Goal: Find specific page/section: Locate a particular part of the current website

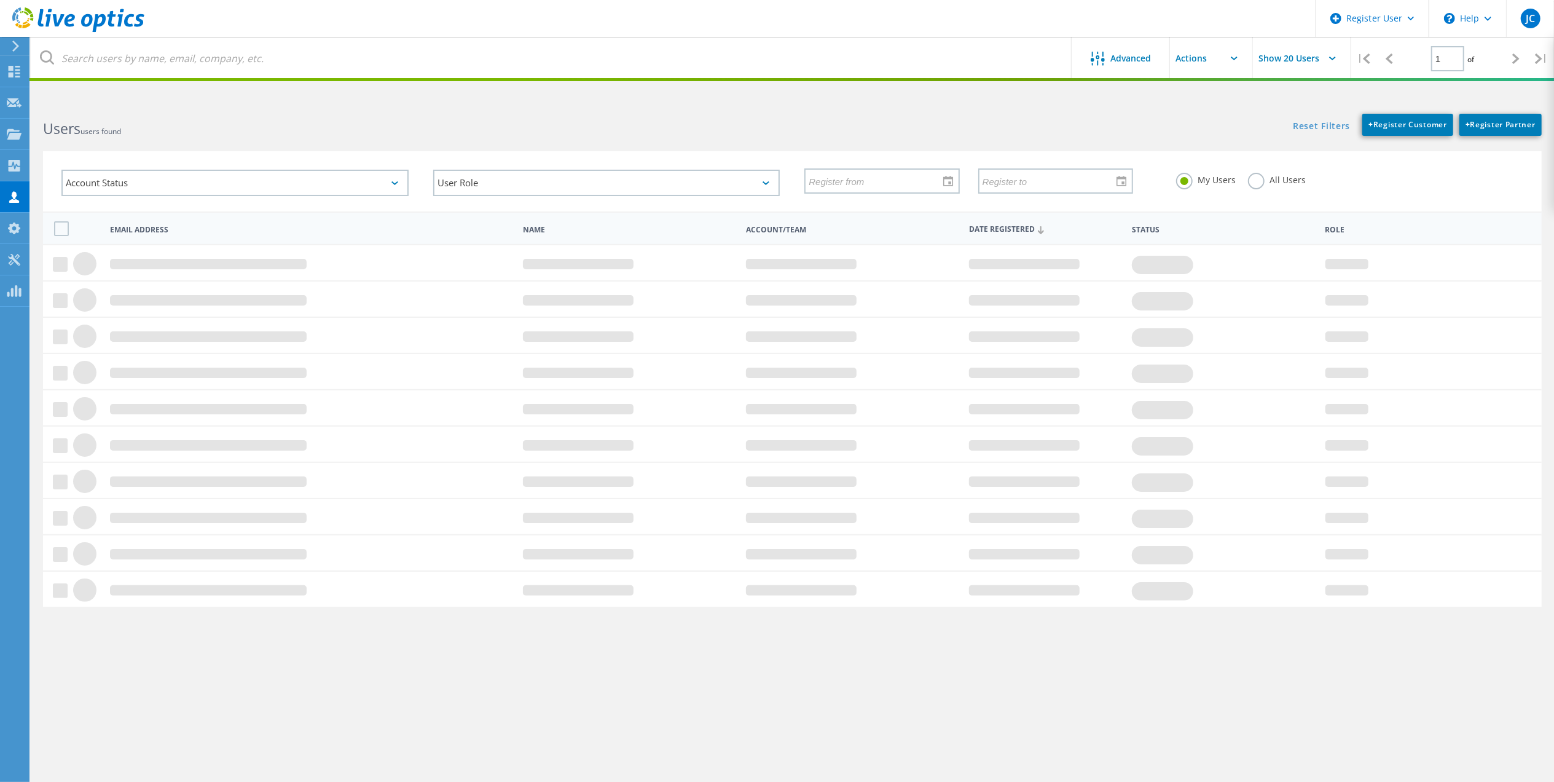
click at [1256, 192] on div "My Users All Users" at bounding box center [1350, 179] width 372 height 45
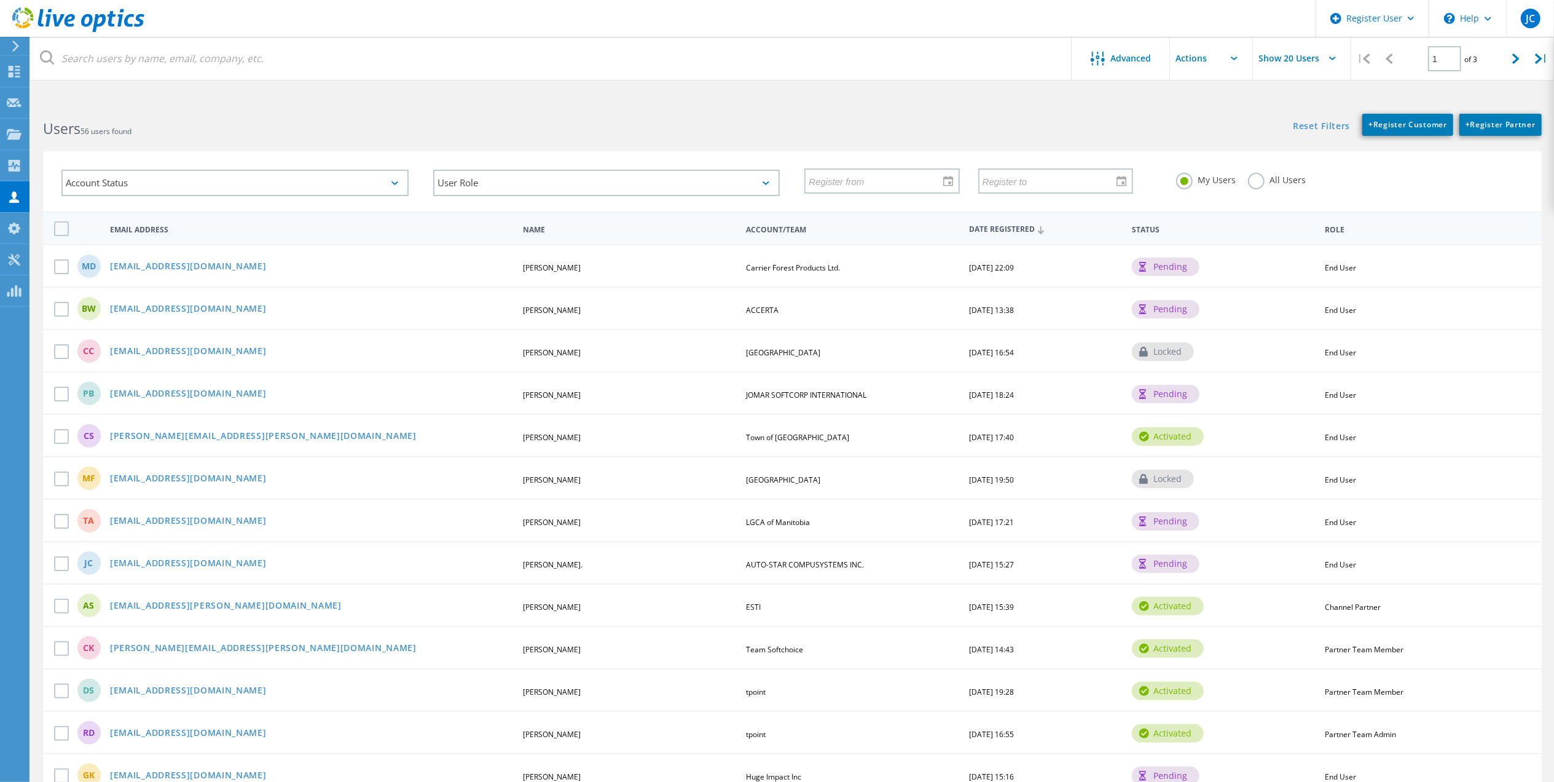
click at [1256, 192] on div "My Users All Users" at bounding box center [1350, 179] width 372 height 45
click at [1259, 188] on div "All Users" at bounding box center [1277, 182] width 58 height 18
click at [1262, 179] on label "All Users" at bounding box center [1277, 179] width 58 height 12
click at [0, 0] on input "All Users" at bounding box center [0, 0] width 0 height 0
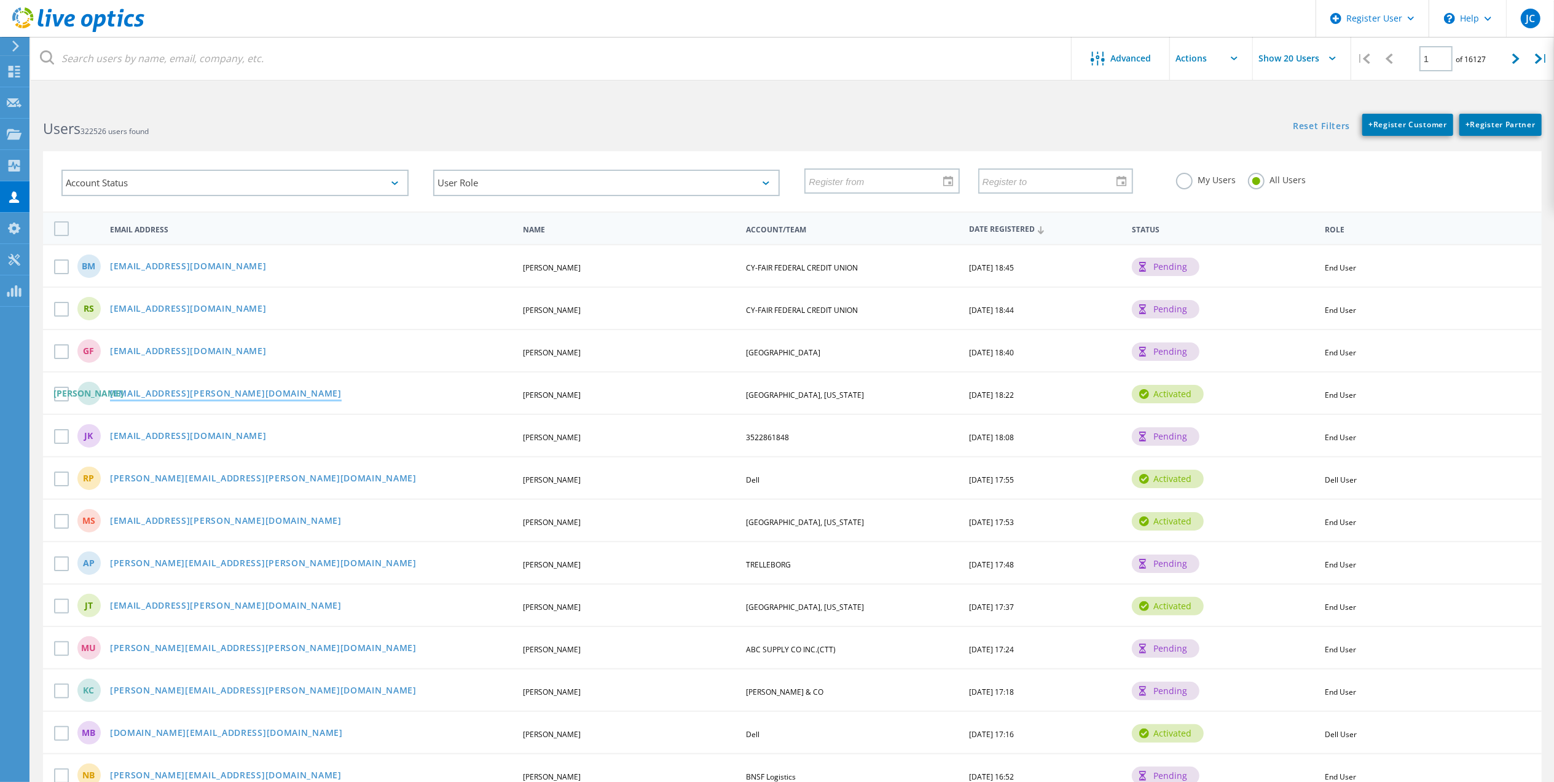
click at [151, 389] on link "[EMAIL_ADDRESS][PERSON_NAME][DOMAIN_NAME]" at bounding box center [226, 394] width 232 height 10
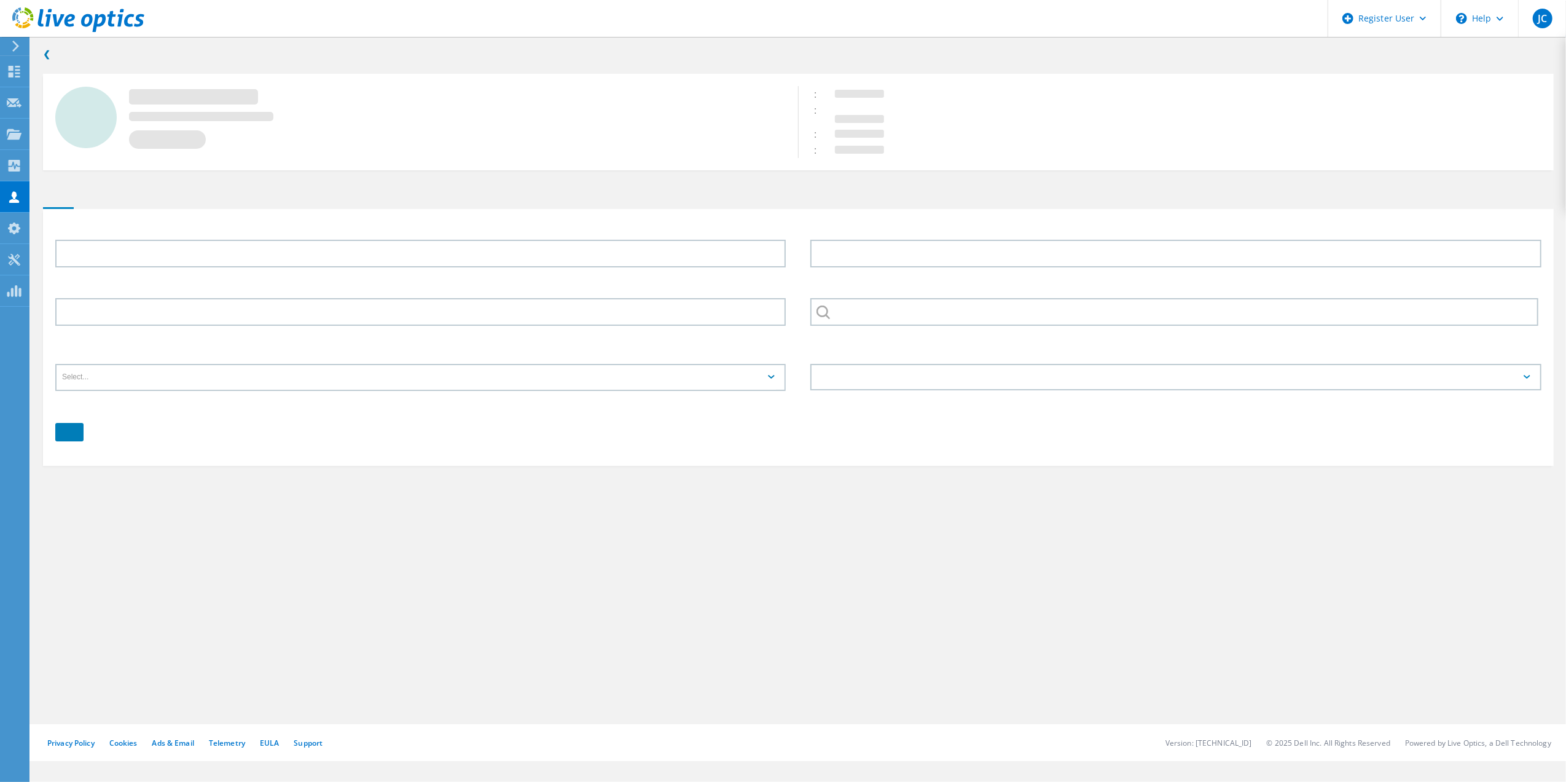
type input "[PERSON_NAME]"
type input "[GEOGRAPHIC_DATA], [US_STATE]"
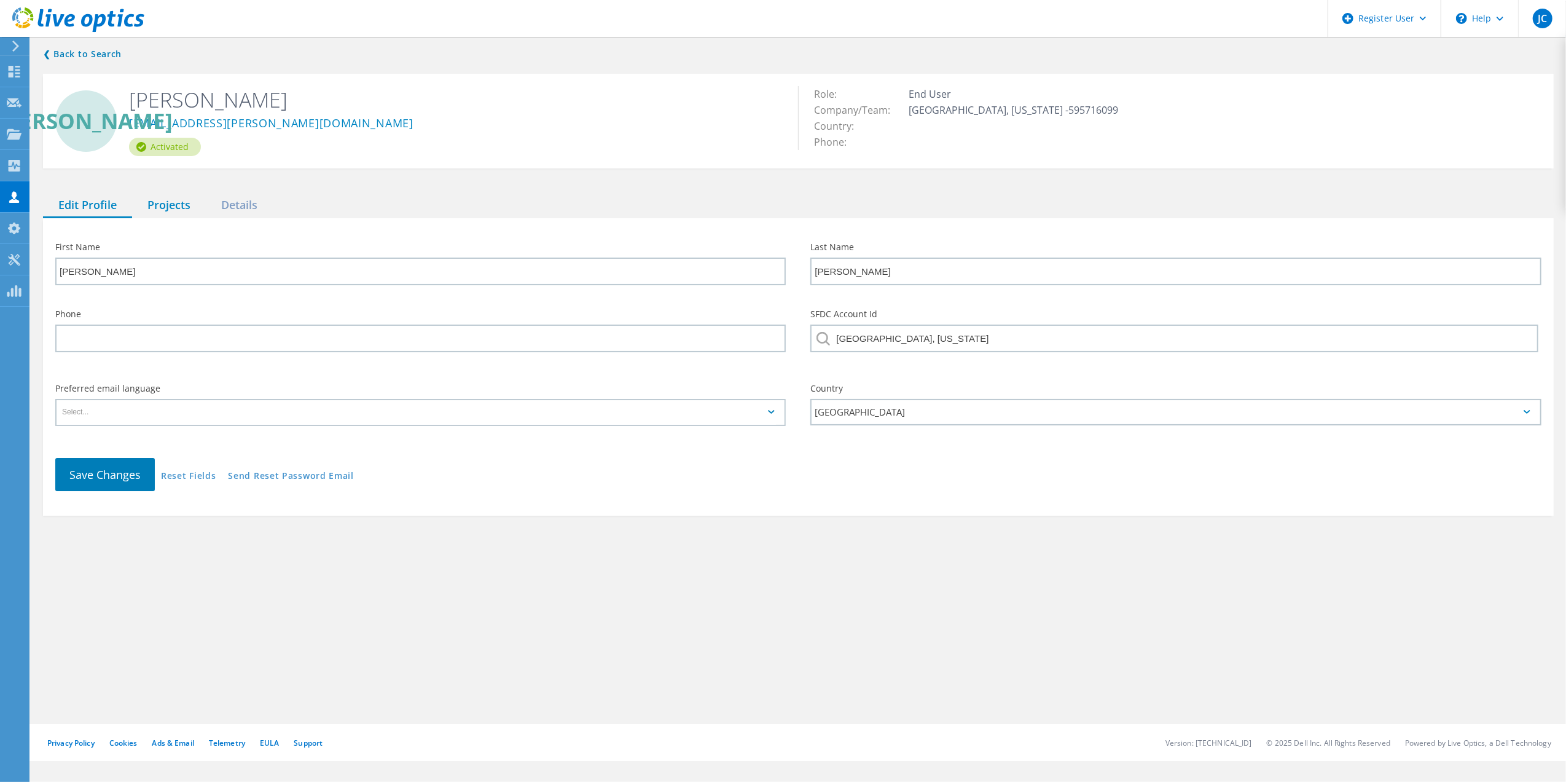
click at [155, 207] on div "Projects" at bounding box center [169, 205] width 74 height 25
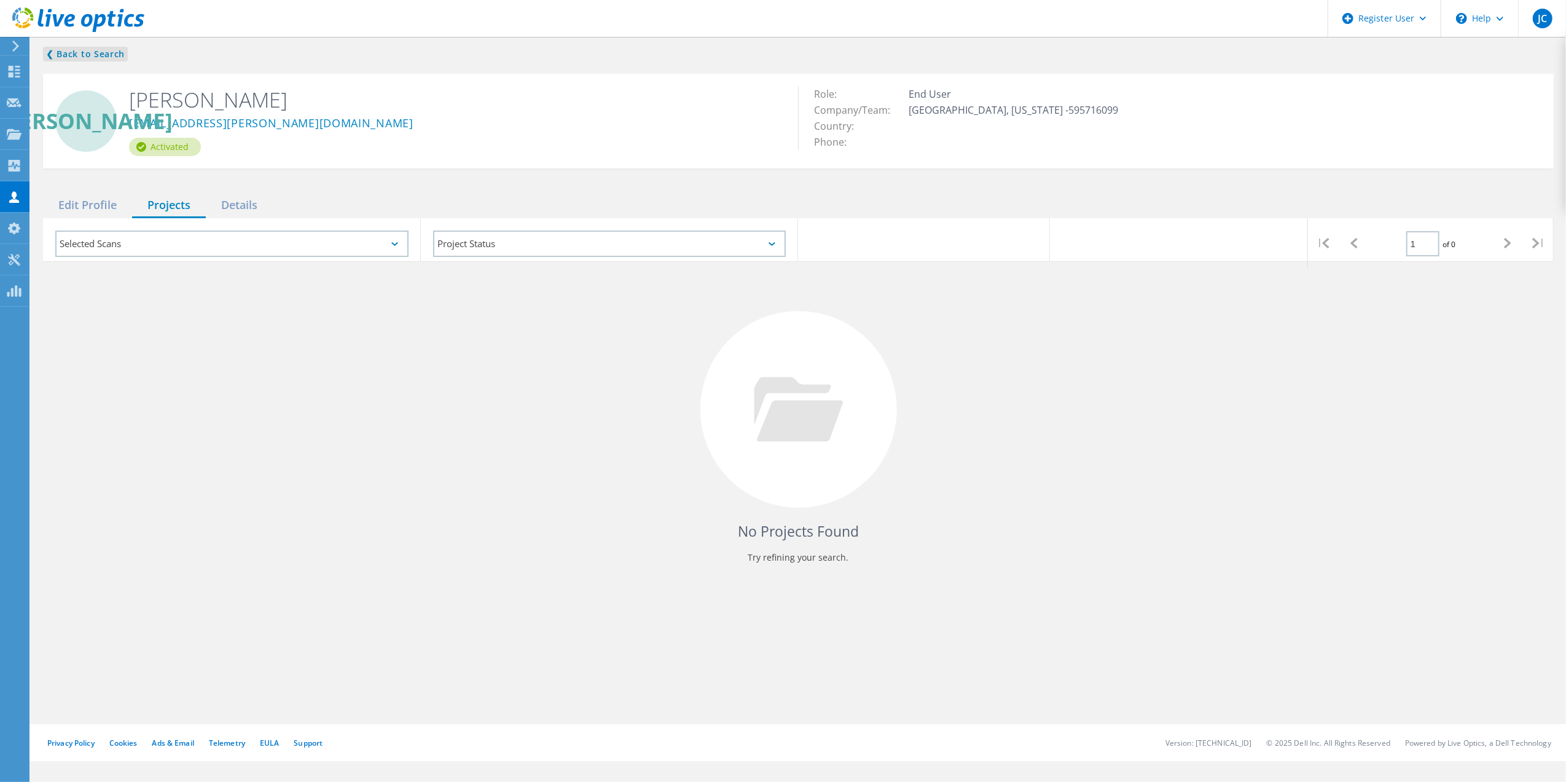
click at [97, 52] on link "❮ Back to Search" at bounding box center [85, 54] width 85 height 15
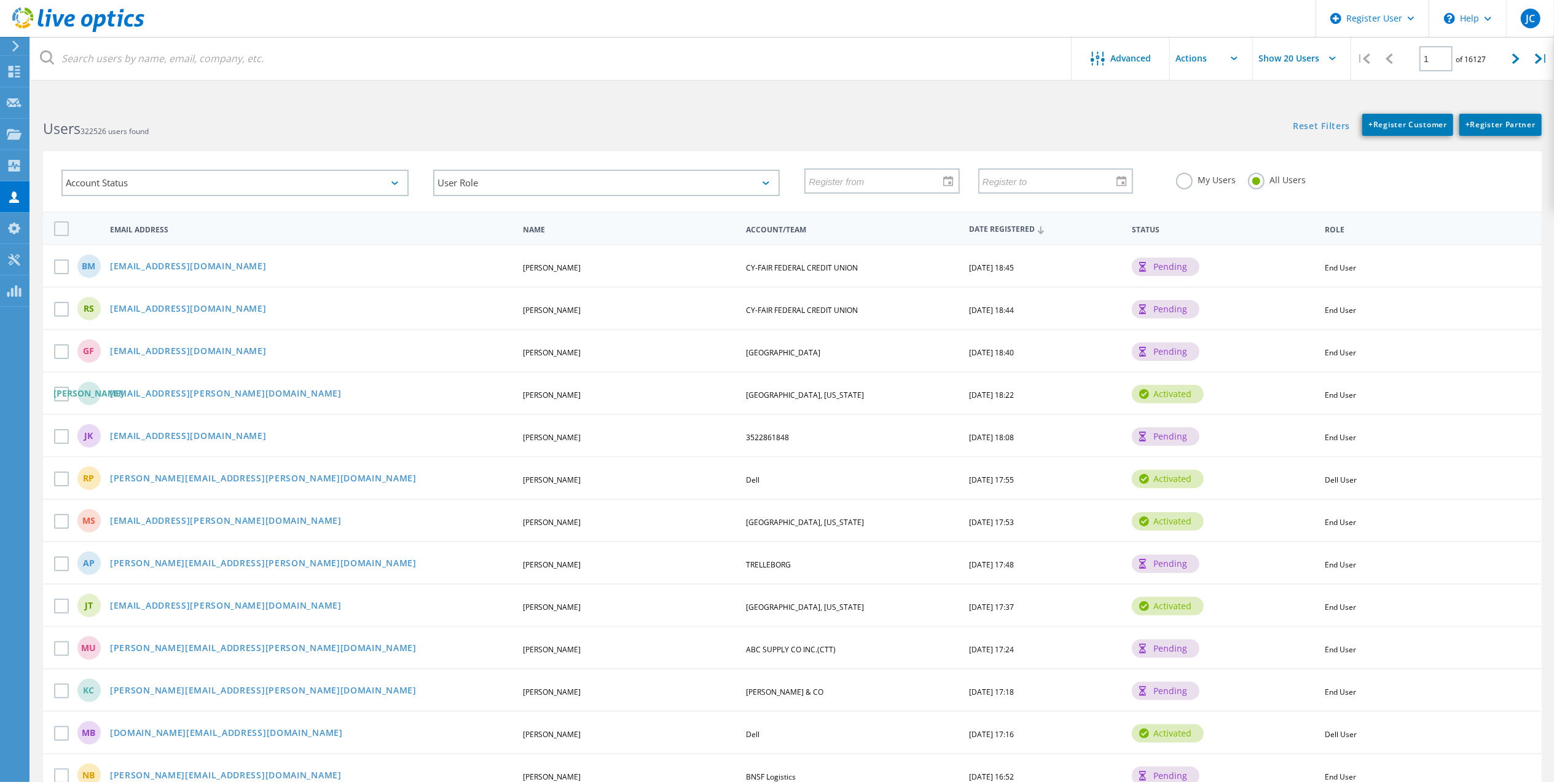
click at [1219, 184] on label "My Users" at bounding box center [1206, 179] width 60 height 12
click at [0, 0] on input "My Users" at bounding box center [0, 0] width 0 height 0
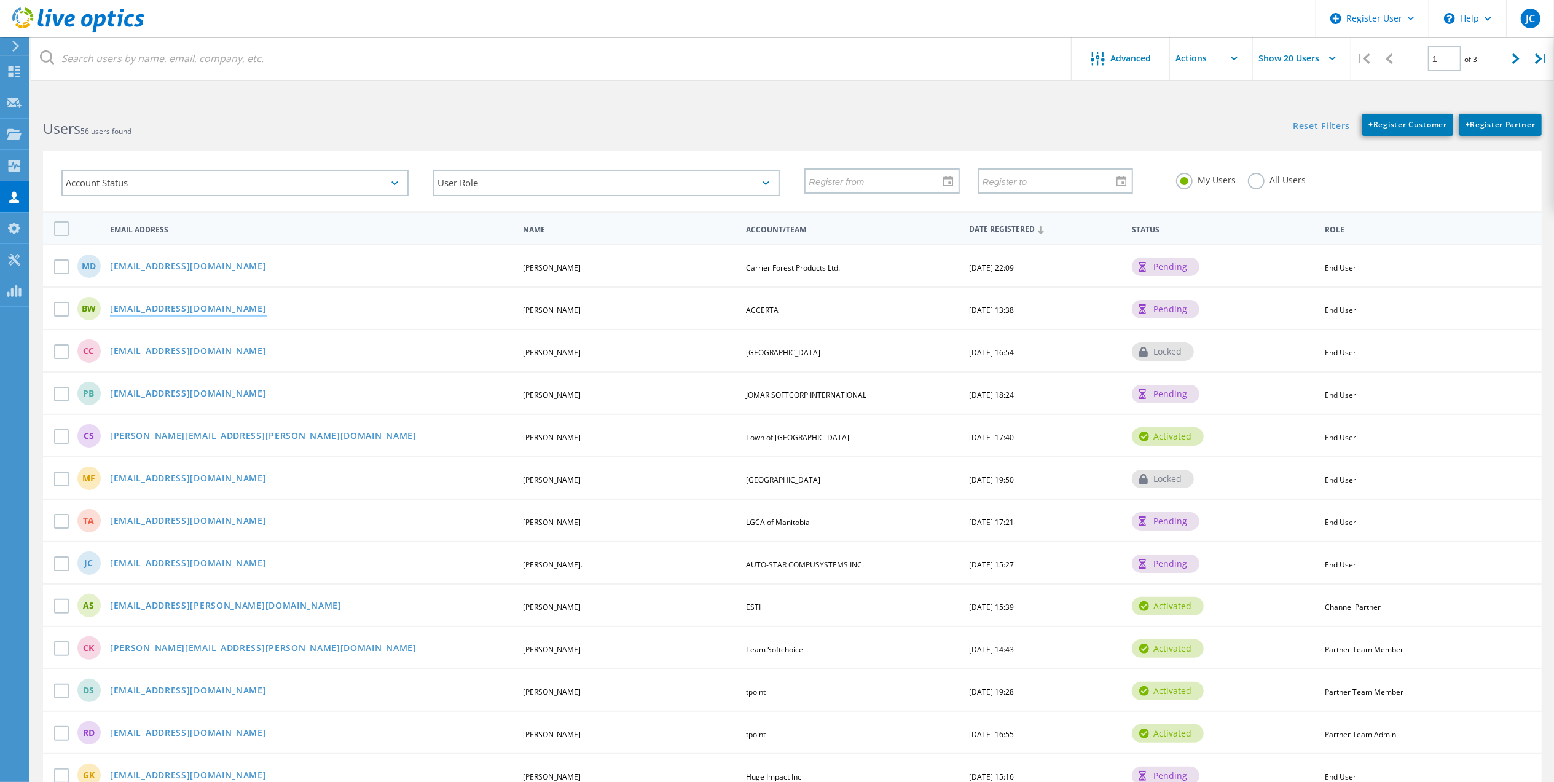
click at [179, 304] on link "[EMAIL_ADDRESS][DOMAIN_NAME]" at bounding box center [188, 309] width 157 height 10
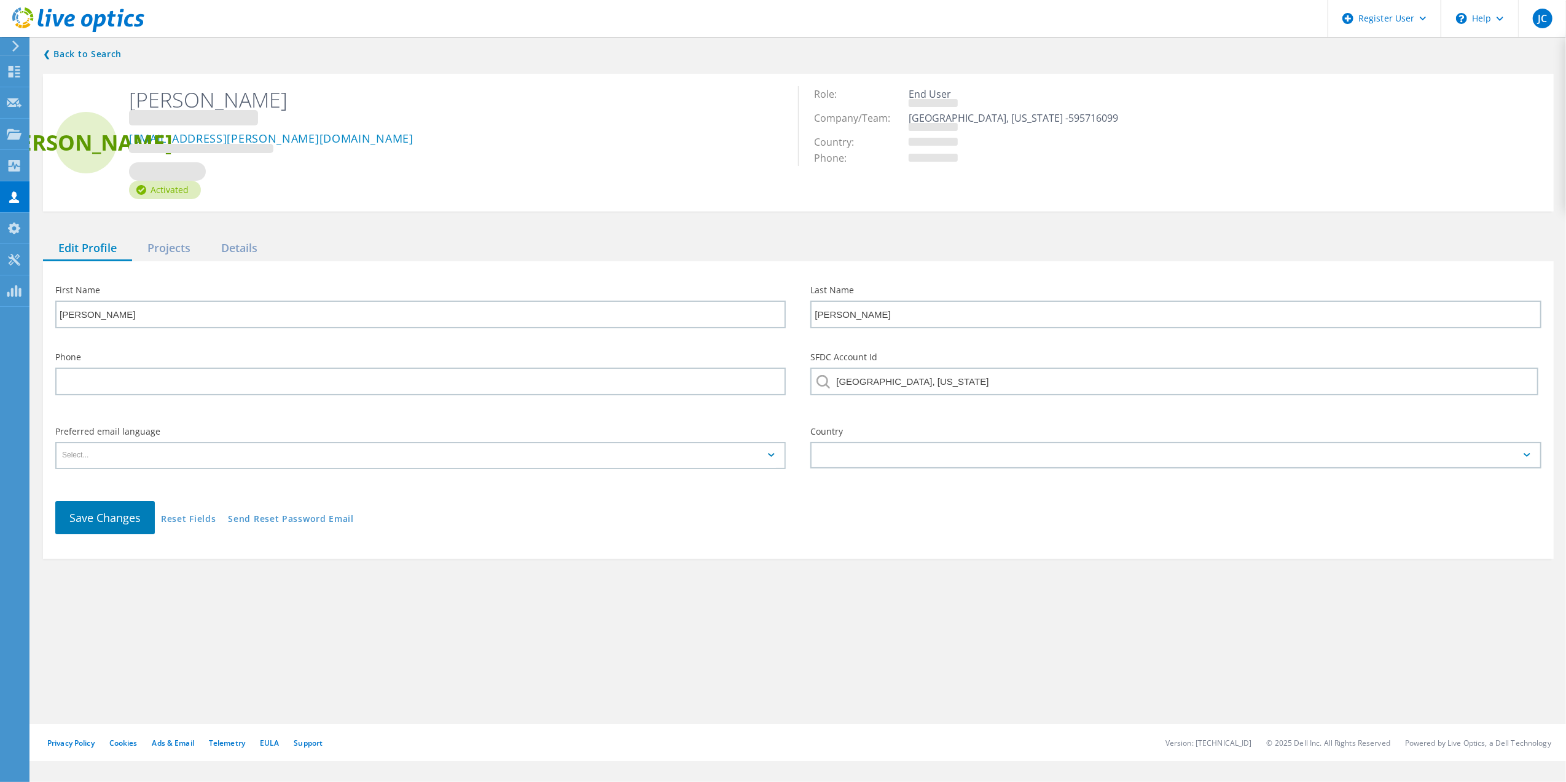
type input "[PERSON_NAME]"
type input "ACCERTA"
type input "English"
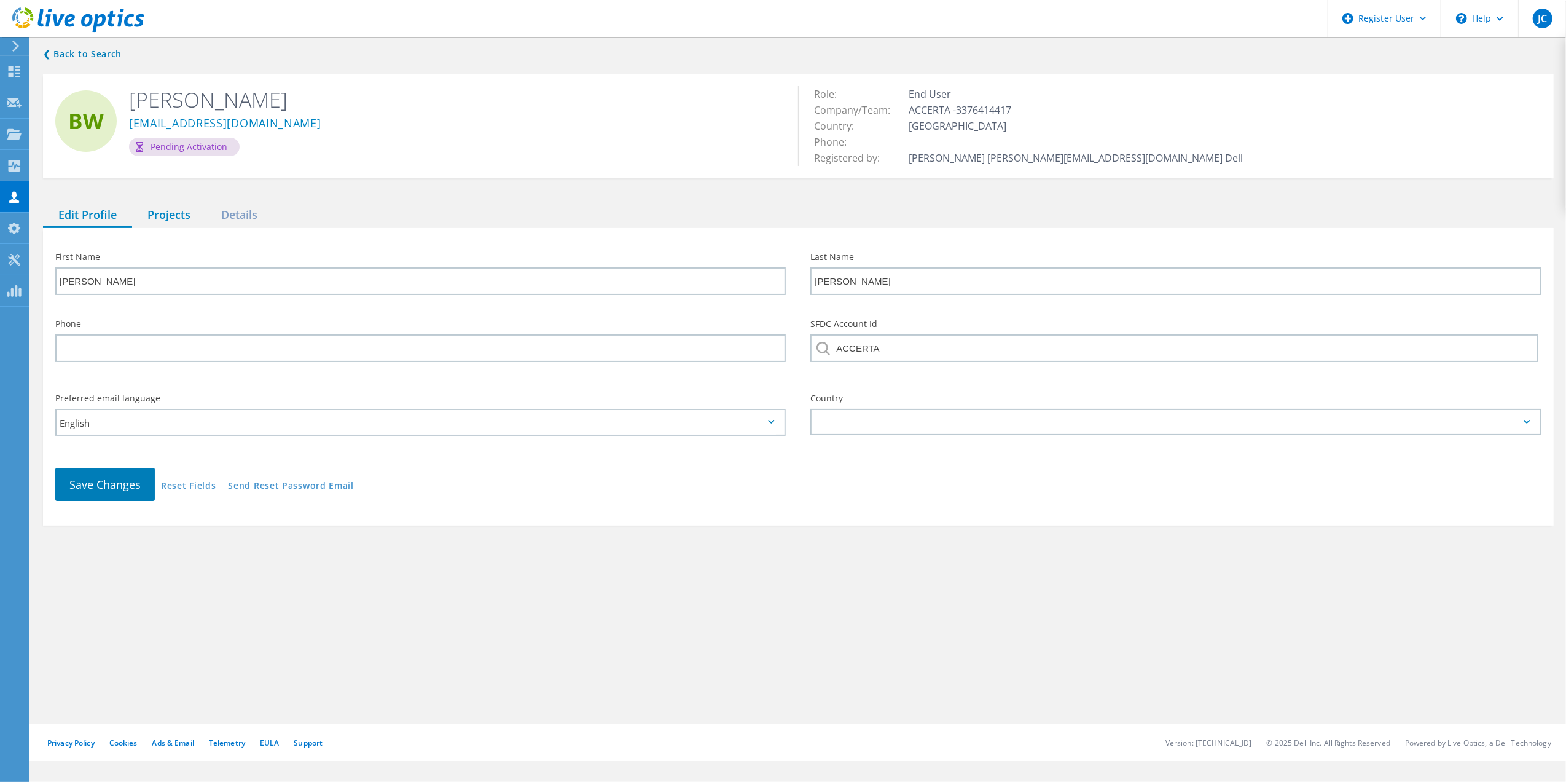
click at [203, 222] on div "Projects" at bounding box center [169, 215] width 74 height 25
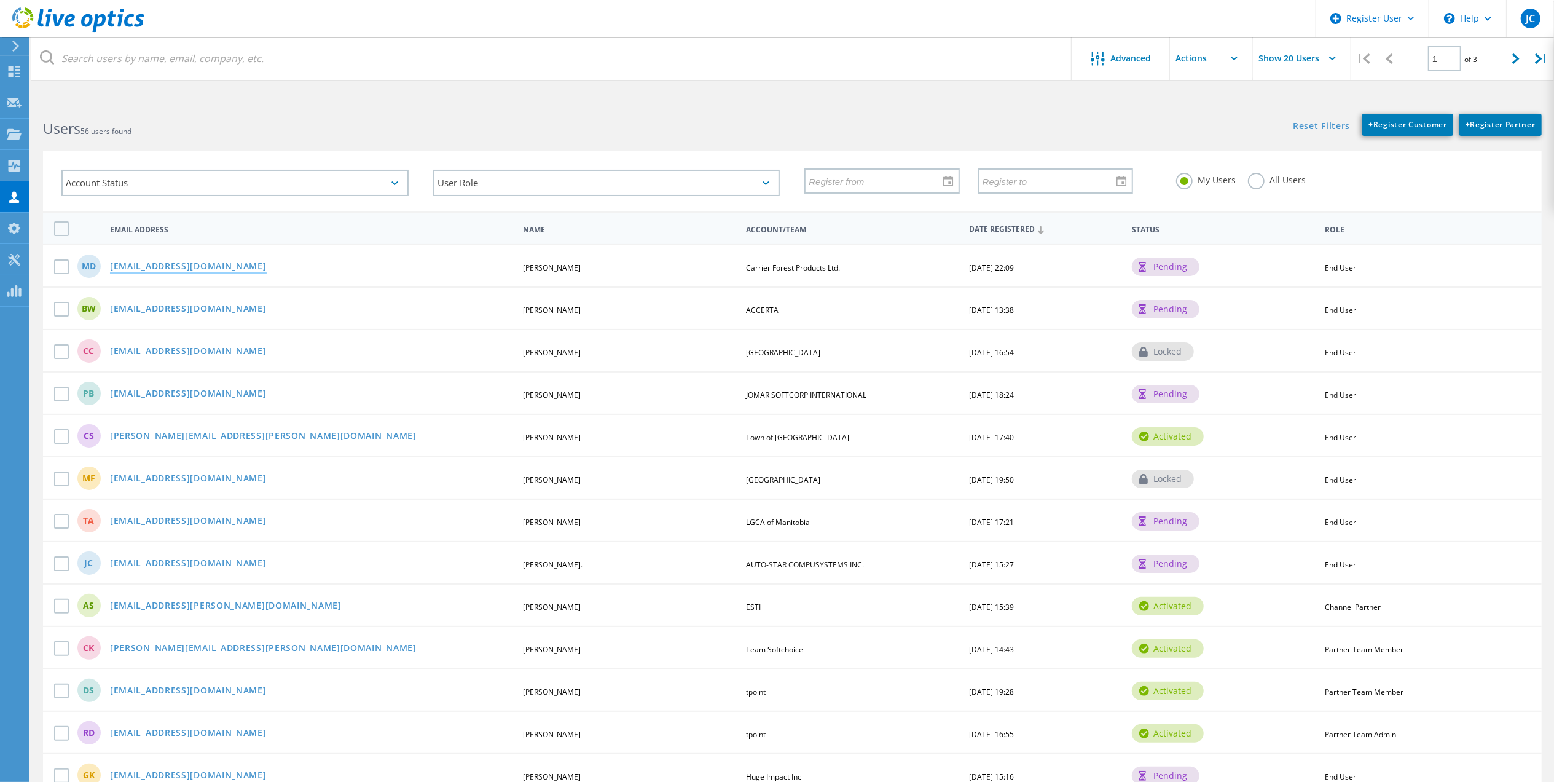
click at [158, 268] on link "[EMAIL_ADDRESS][DOMAIN_NAME]" at bounding box center [188, 267] width 157 height 10
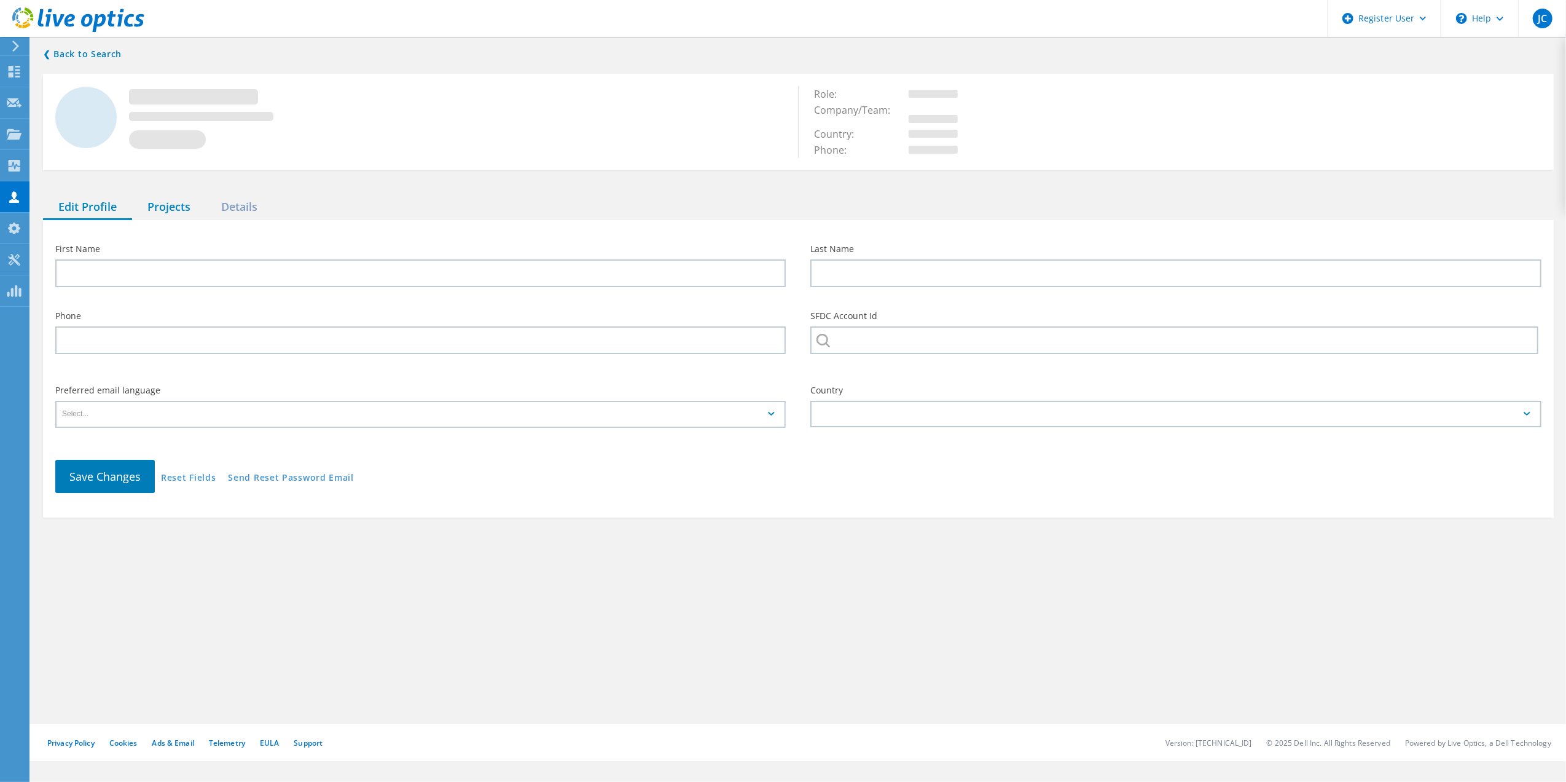
type input "Micheal"
type input "Dana"
type input "Carrier Forest Products Ltd."
type input "English"
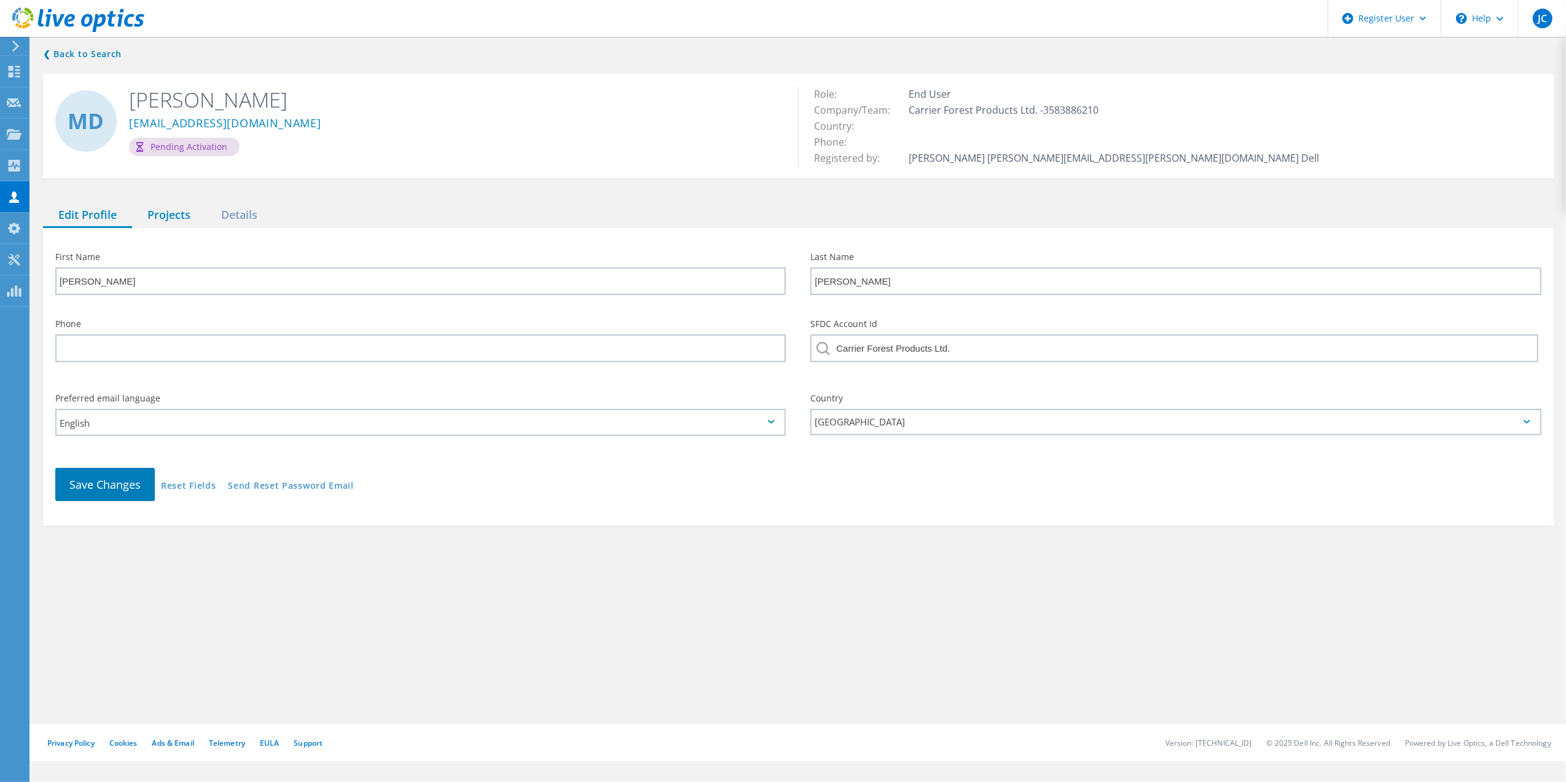
click at [155, 212] on div "Projects" at bounding box center [169, 215] width 74 height 25
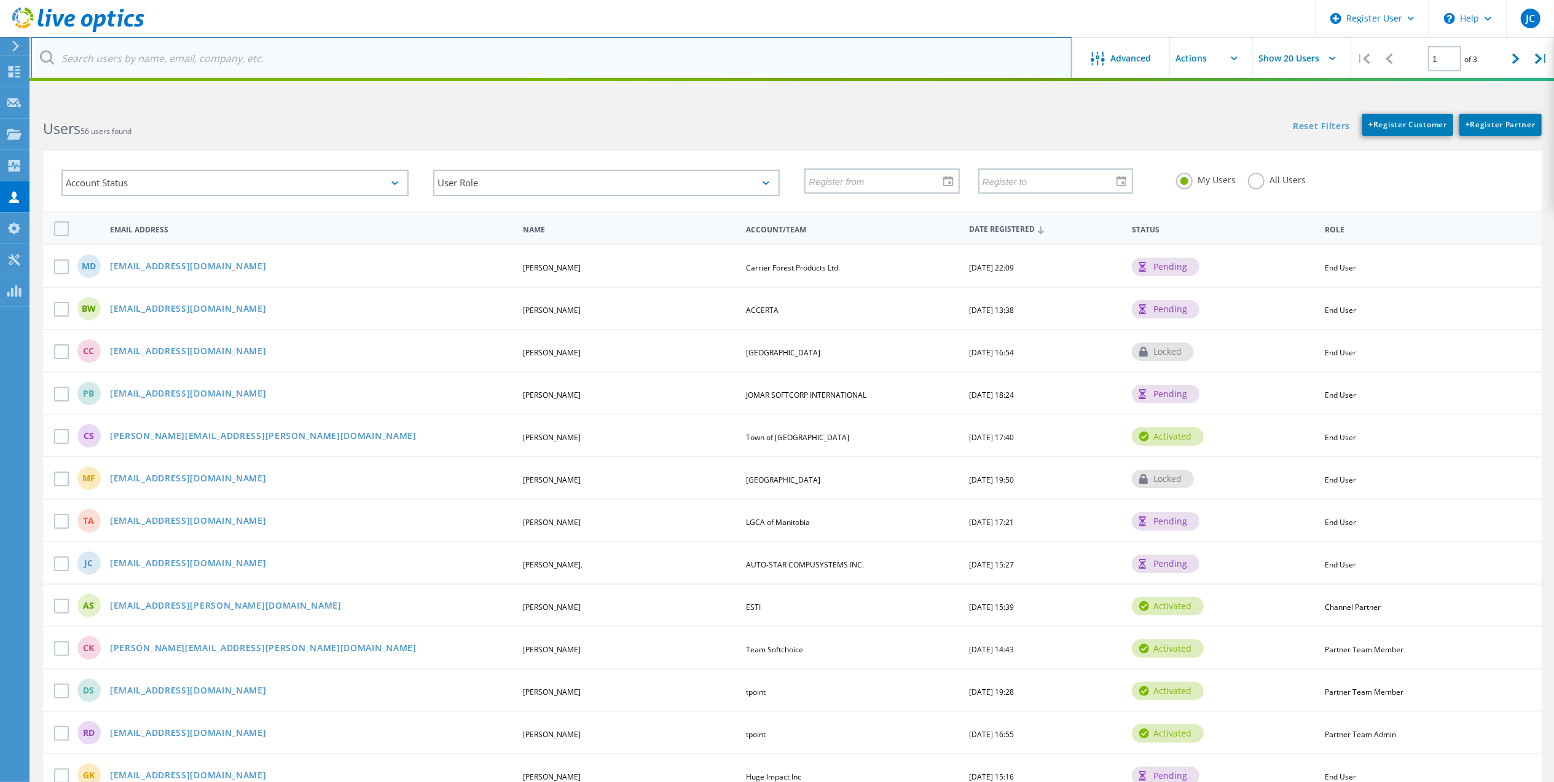
click at [181, 57] on input "text" at bounding box center [552, 58] width 1042 height 43
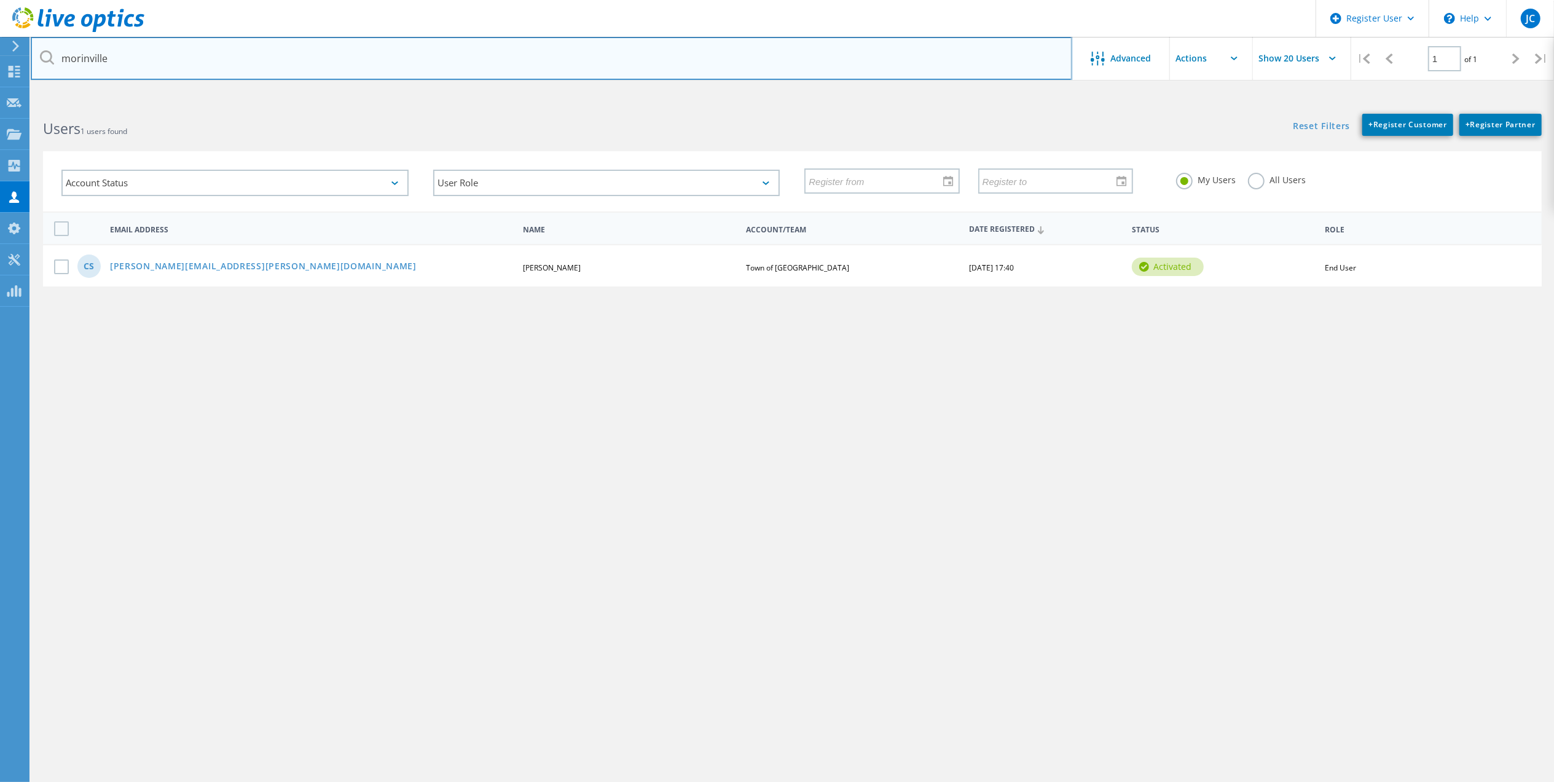
type input "morinville"
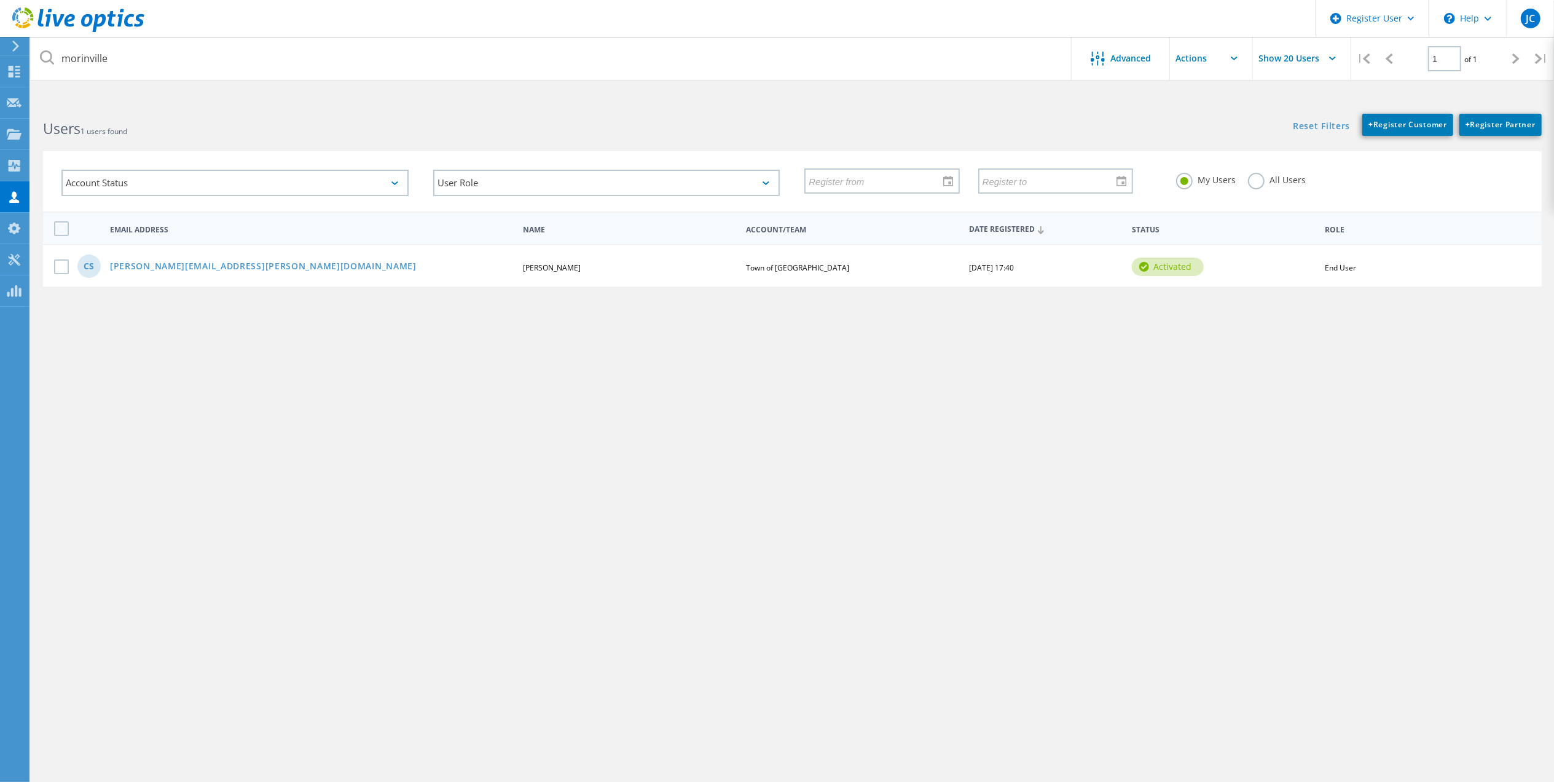
click at [173, 244] on div "CS chris.stinnissen@morinville.ca Chris Stinnissen Town of Morinville 04/04/202…" at bounding box center [792, 265] width 1499 height 42
click at [175, 254] on div "CS chris.stinnissen@morinville.ca Chris Stinnissen Town of Morinville 04/04/202…" at bounding box center [792, 265] width 1499 height 42
click at [176, 256] on div "CS chris.stinnissen@morinville.ca Chris Stinnissen Town of Morinville 04/04/202…" at bounding box center [792, 265] width 1499 height 42
click at [176, 262] on link "[PERSON_NAME][EMAIL_ADDRESS][PERSON_NAME][DOMAIN_NAME]" at bounding box center [263, 267] width 307 height 10
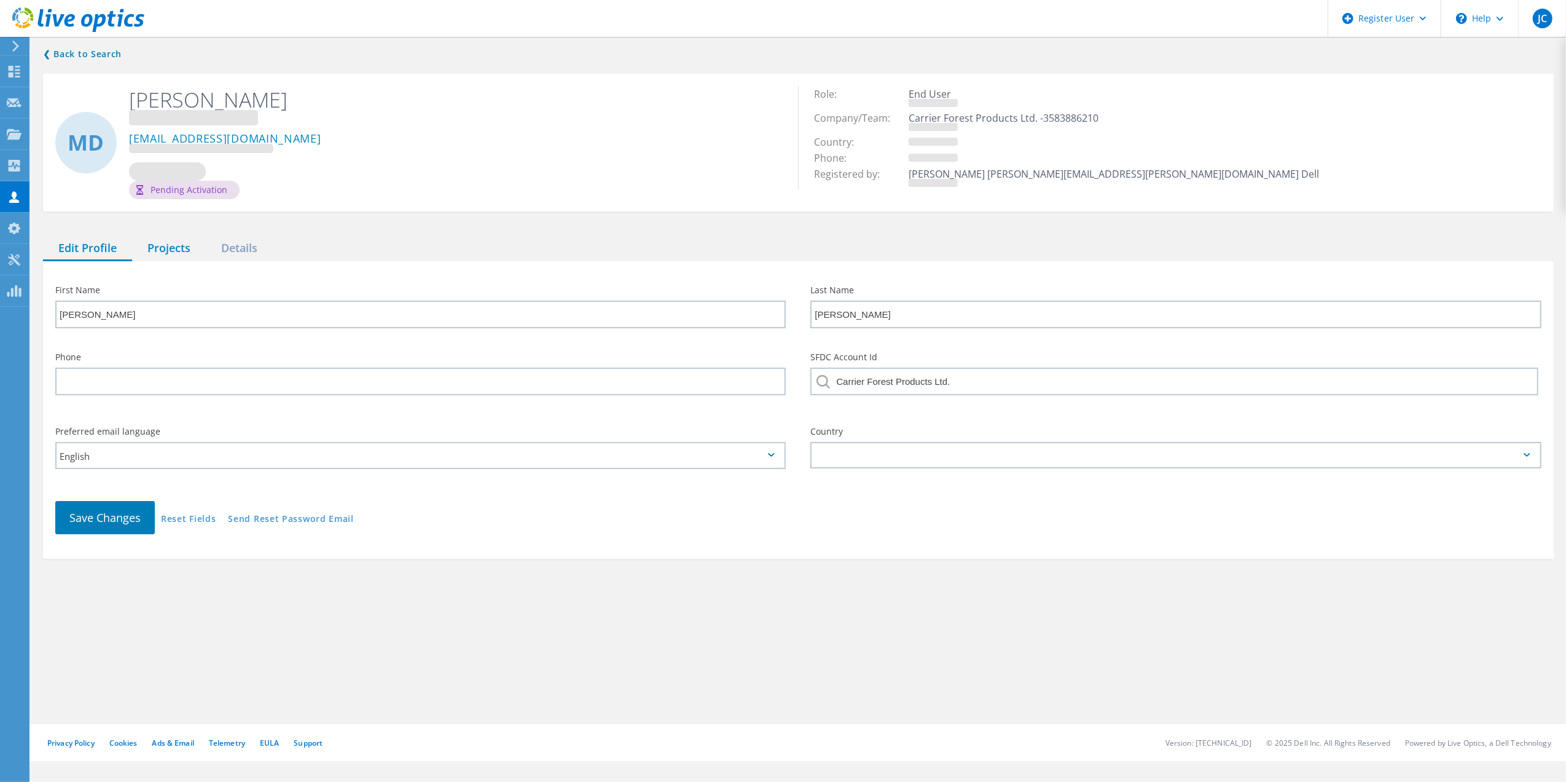
type input "Chris"
type input "Stinnissen"
type input "Town of [GEOGRAPHIC_DATA]"
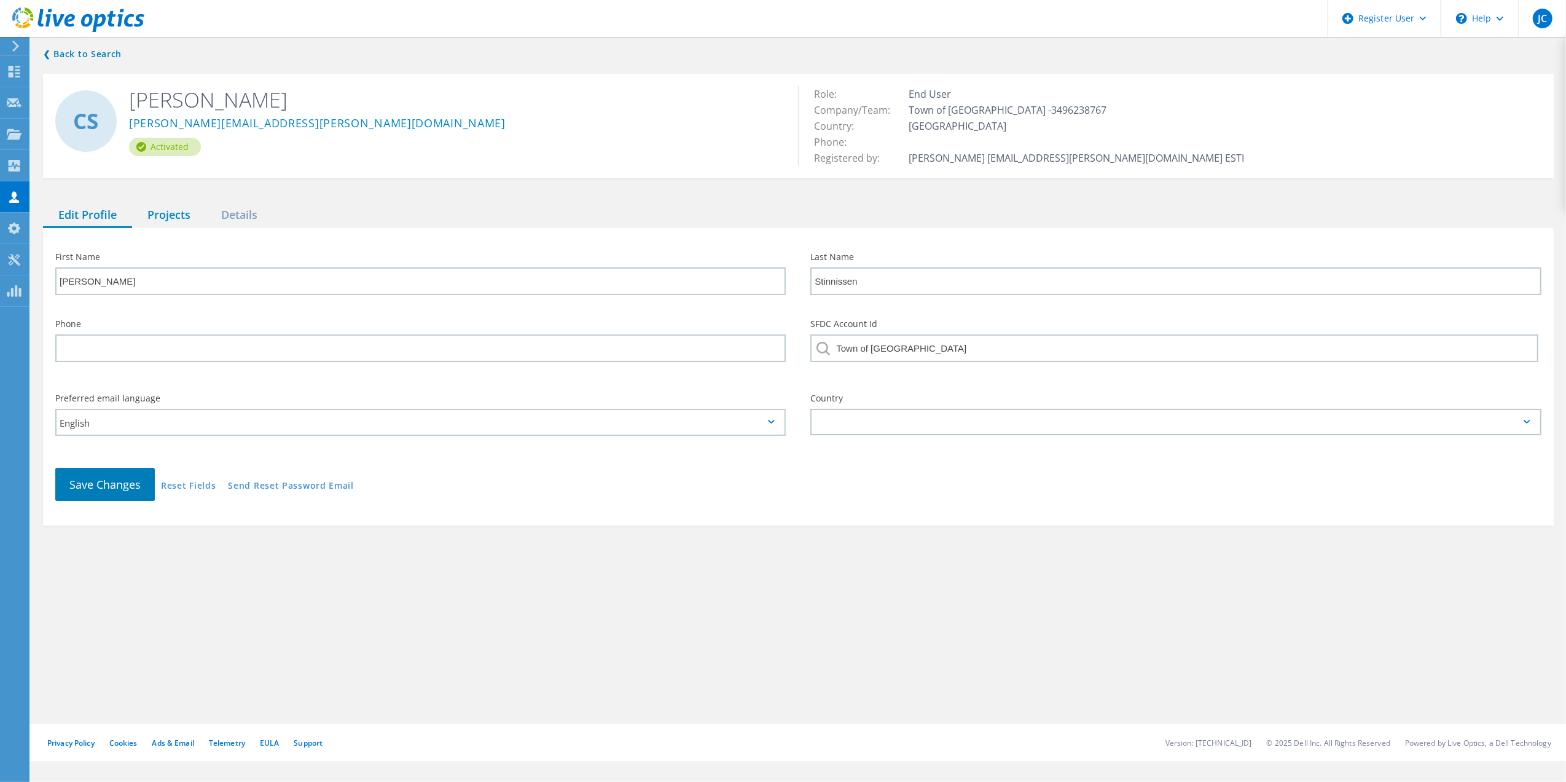
click at [180, 218] on div "Projects" at bounding box center [169, 215] width 74 height 25
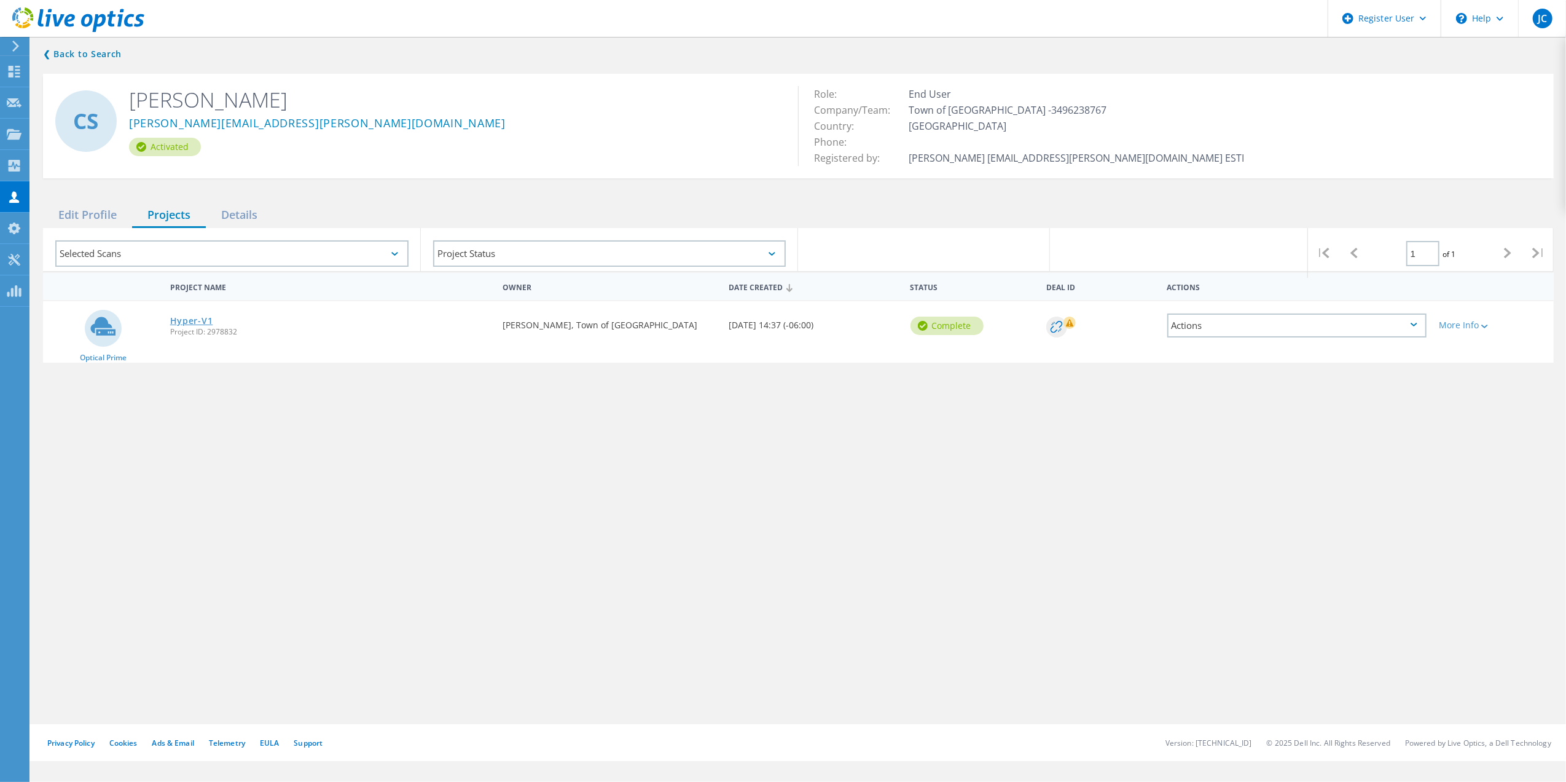
click at [175, 320] on link "Hyper-V1" at bounding box center [191, 320] width 43 height 9
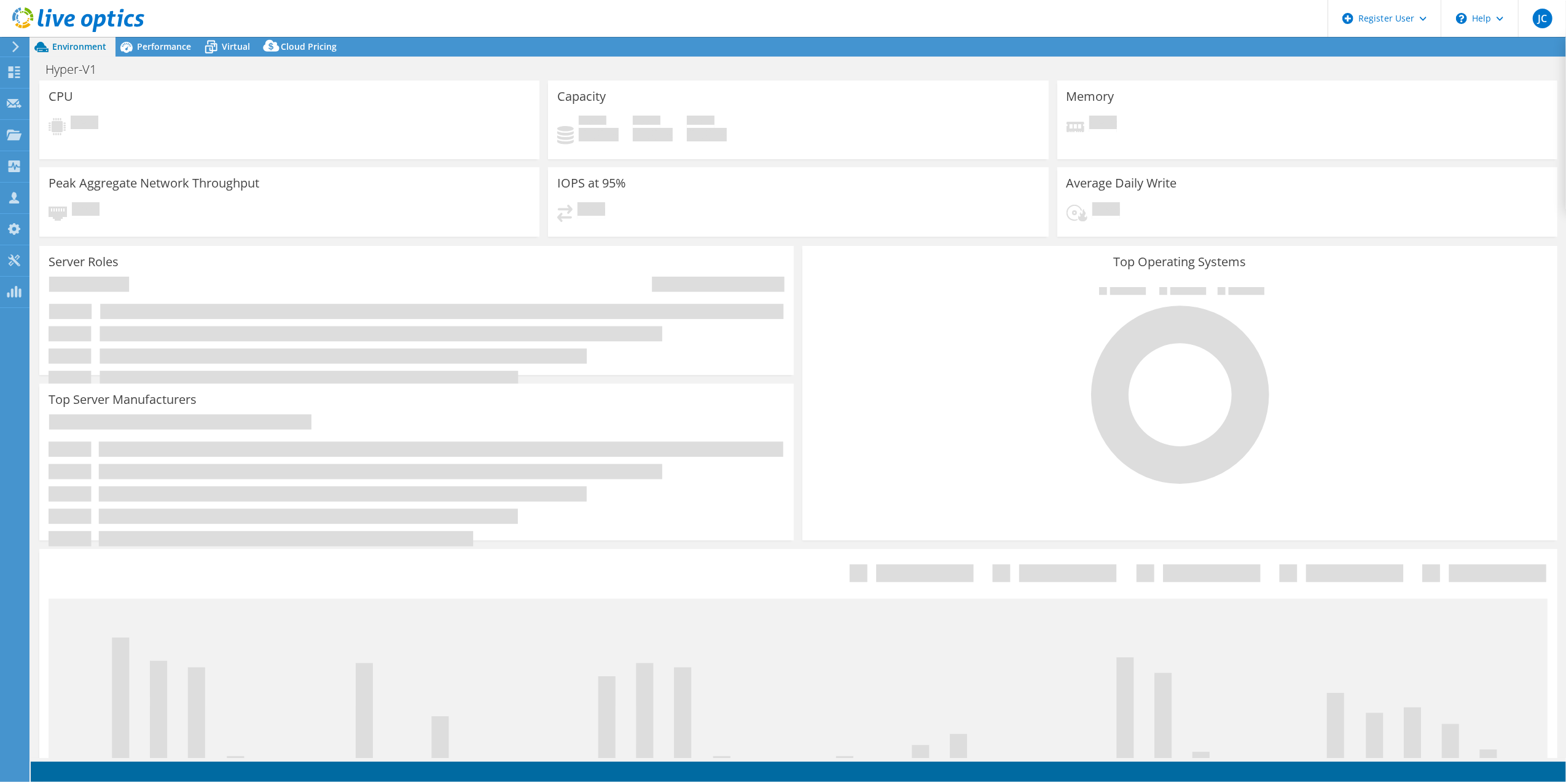
click at [168, 59] on div "Hyper-V1 Print" at bounding box center [799, 69] width 1536 height 23
click at [170, 49] on span "Performance" at bounding box center [164, 47] width 54 height 12
select select "USD"
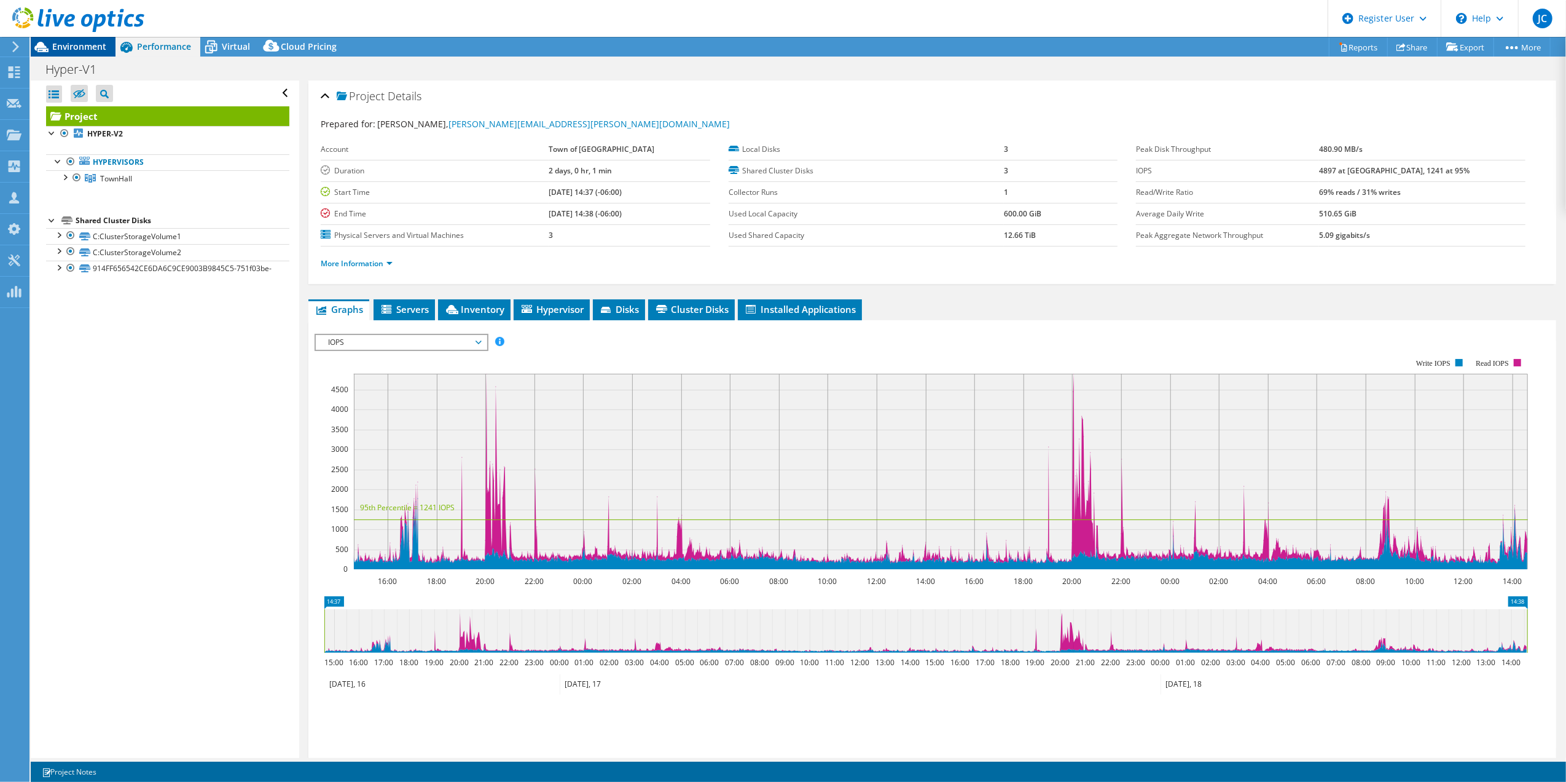
click at [70, 45] on span "Environment" at bounding box center [79, 47] width 54 height 12
